Goal: Task Accomplishment & Management: Manage account settings

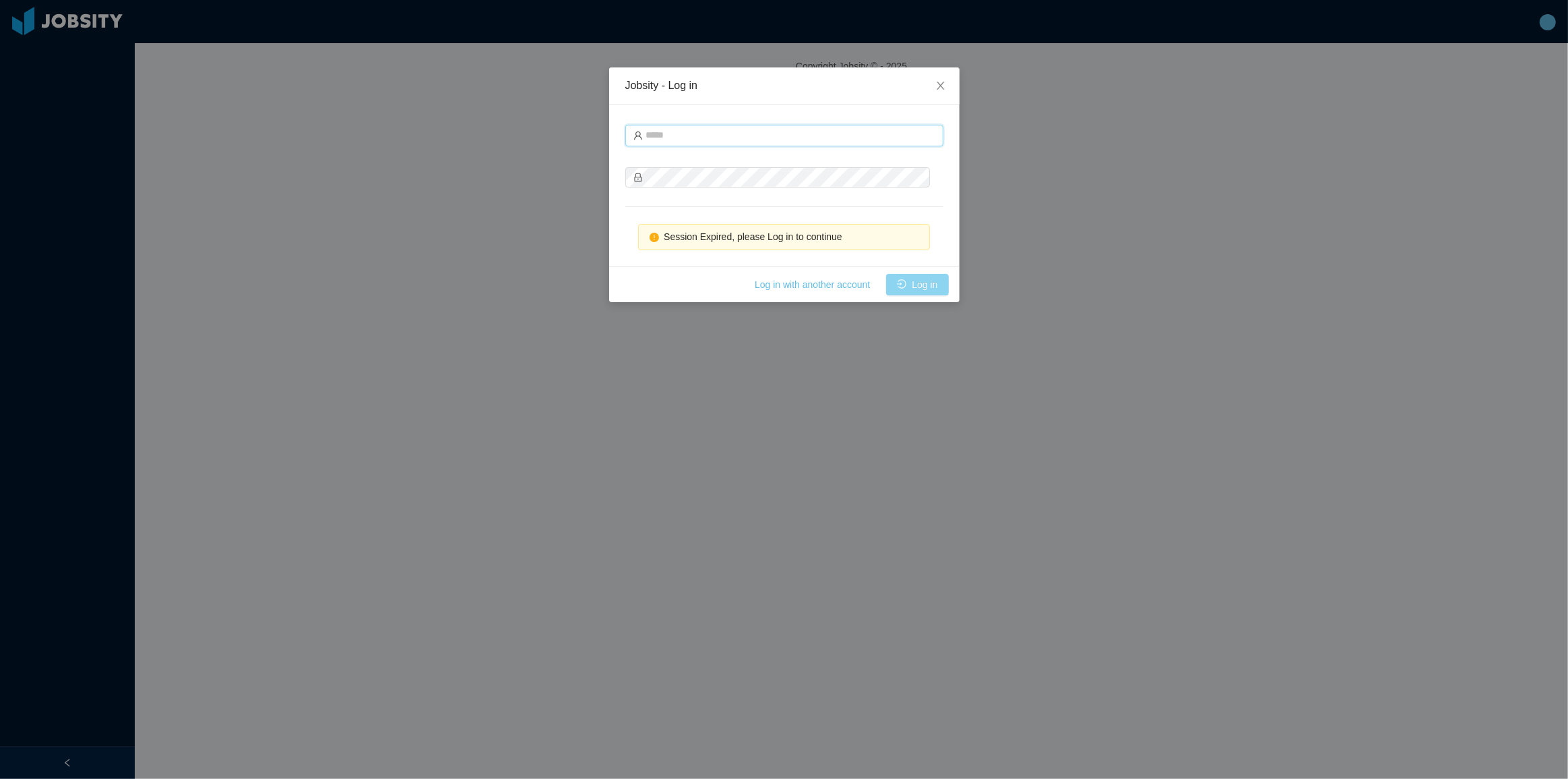
type input "**********"
click at [904, 283] on button "Log in" at bounding box center [917, 285] width 62 height 22
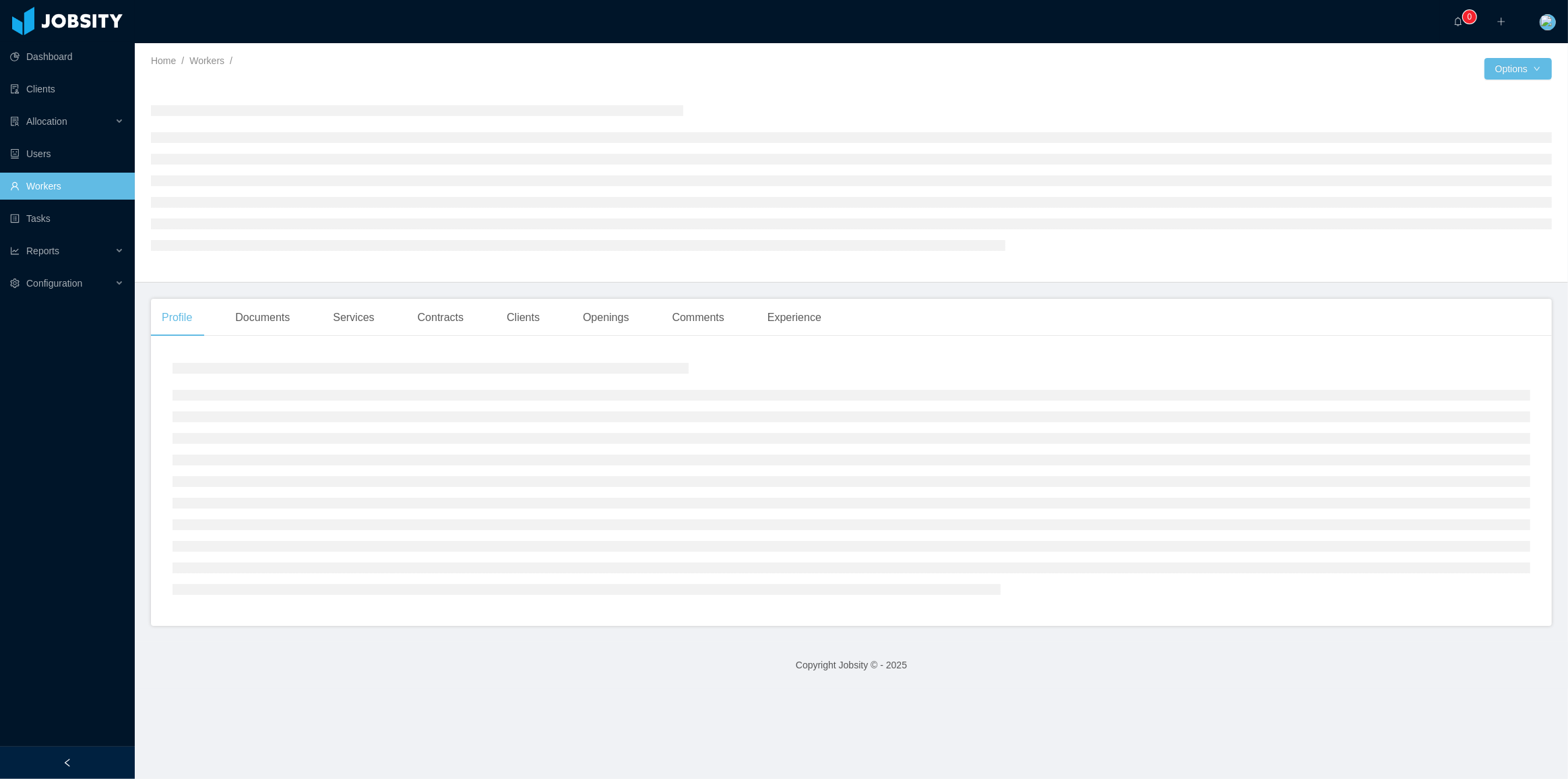
click at [904, 283] on body "**********" at bounding box center [784, 390] width 1568 height 779
